Goal: Transaction & Acquisition: Purchase product/service

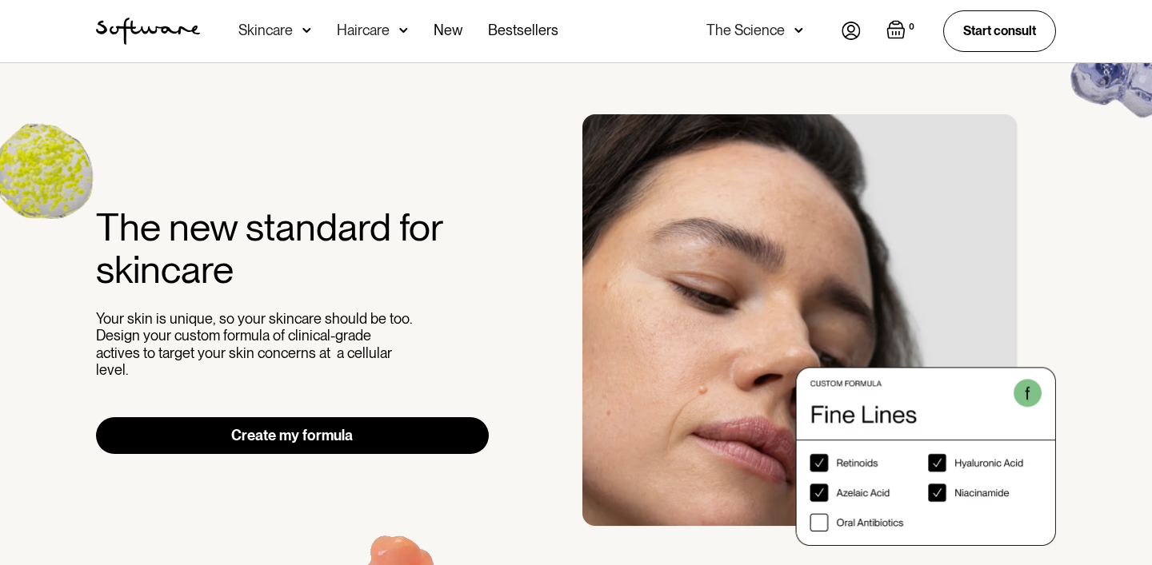
click at [293, 30] on div "Haircare" at bounding box center [265, 30] width 54 height 16
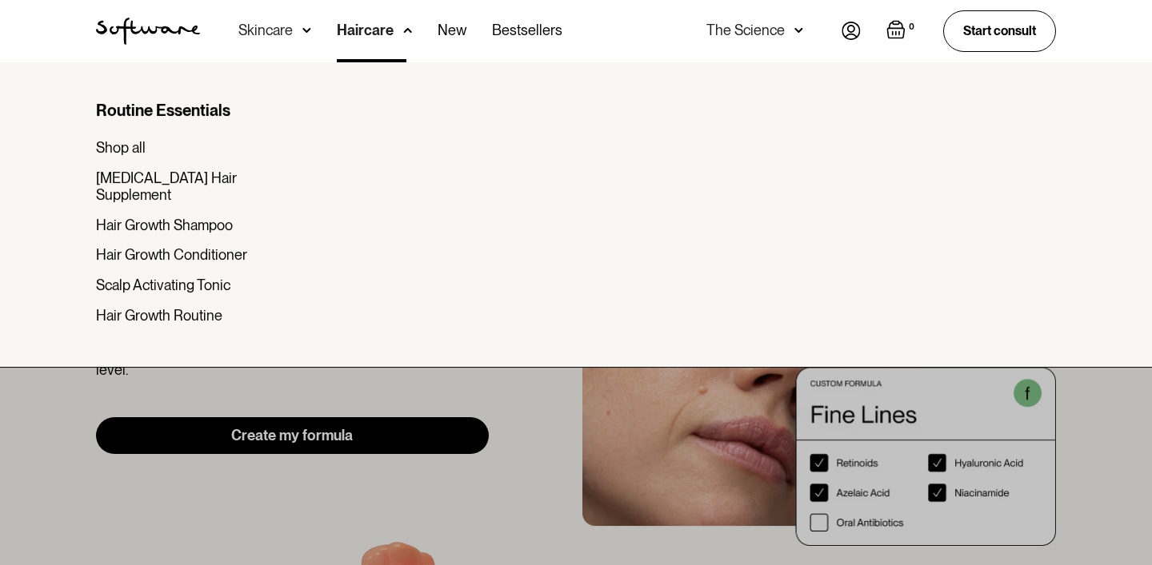
click at [345, 30] on div "Haircare" at bounding box center [365, 30] width 57 height 16
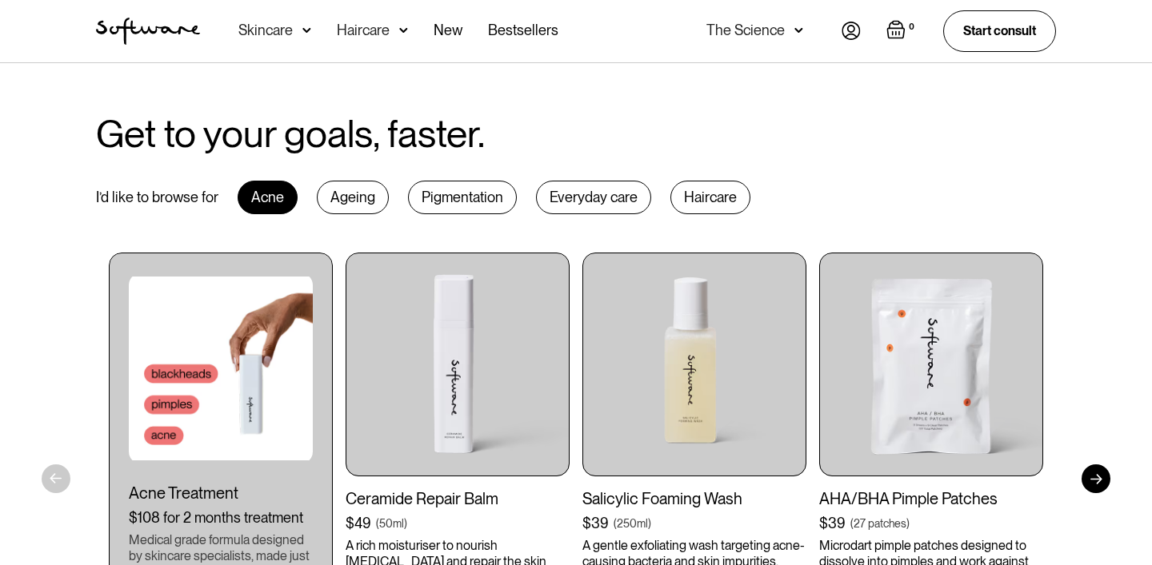
scroll to position [721, 0]
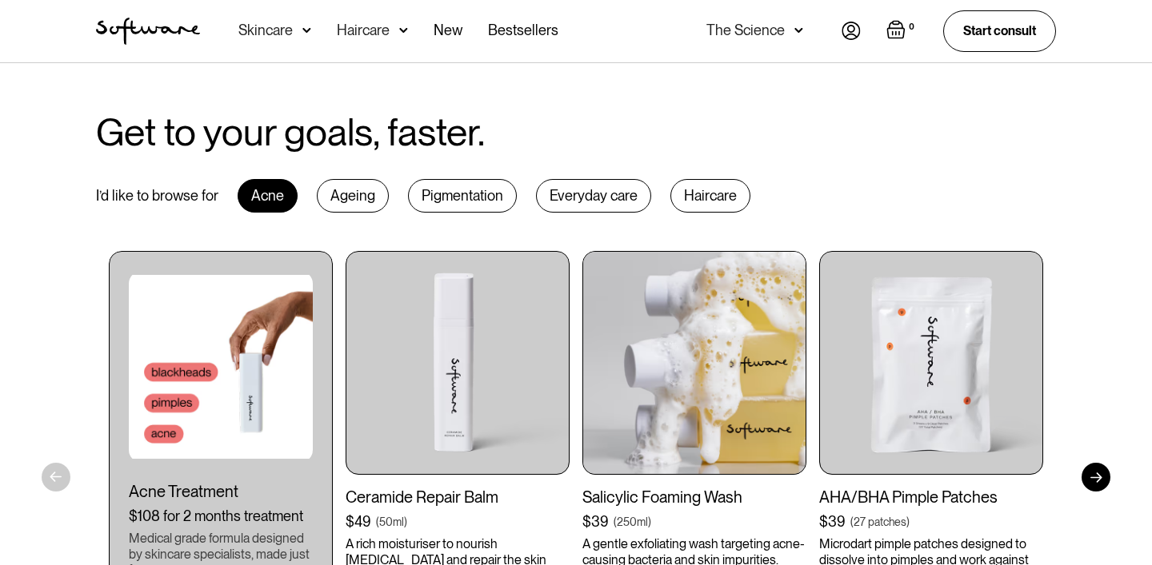
click at [699, 309] on img at bounding box center [694, 363] width 224 height 224
